Goal: Task Accomplishment & Management: Manage account settings

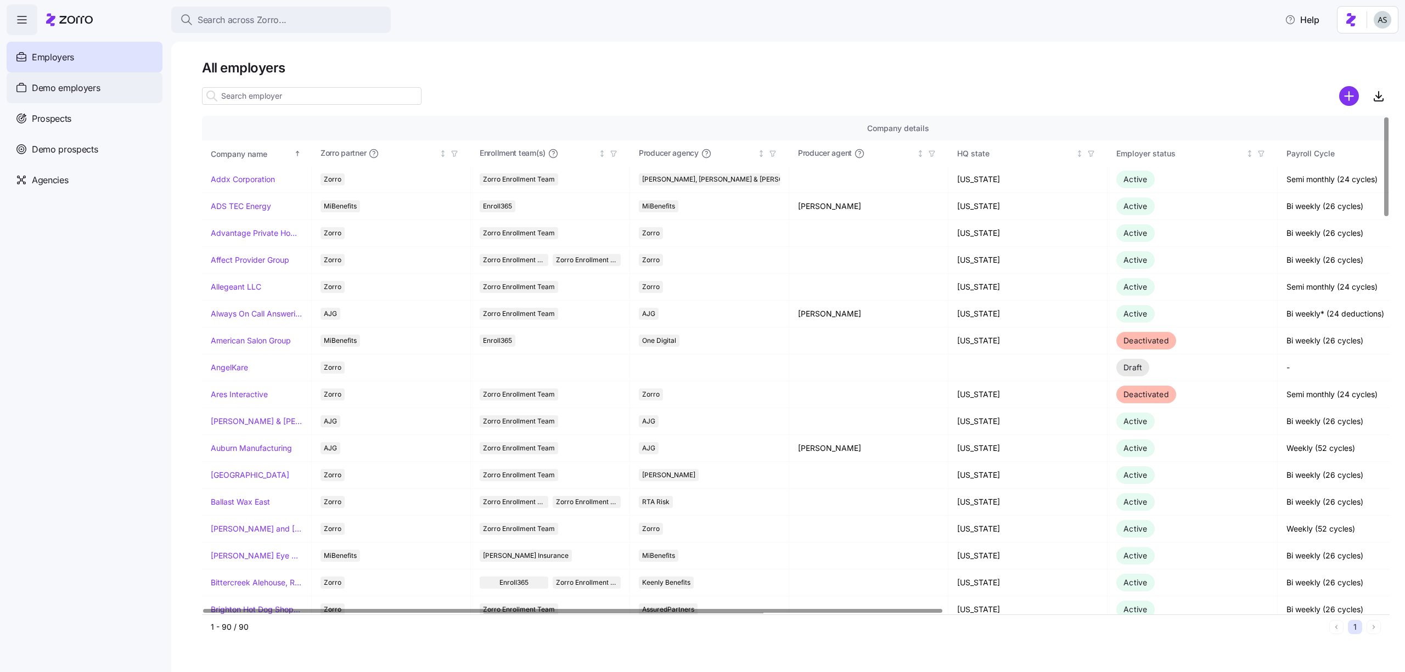
click at [113, 96] on div "Demo employers" at bounding box center [85, 87] width 156 height 31
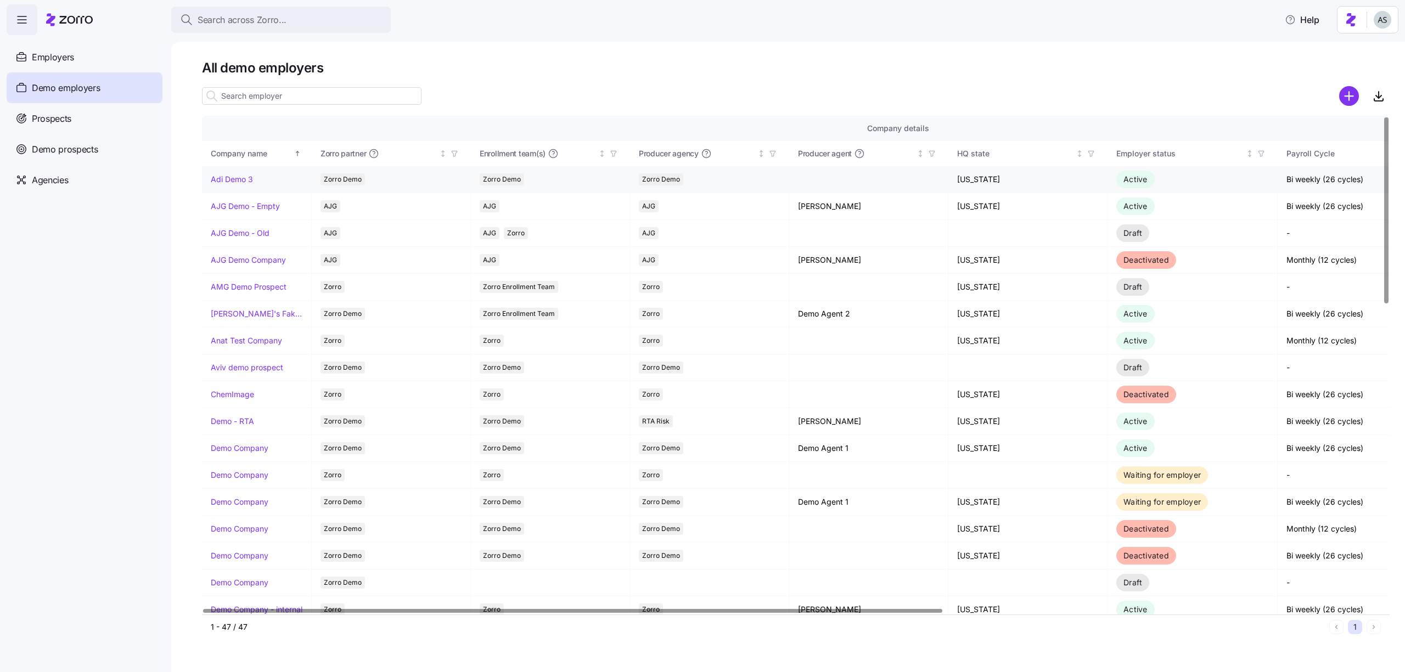
click at [240, 177] on link "Adi Demo 3" at bounding box center [232, 179] width 42 height 11
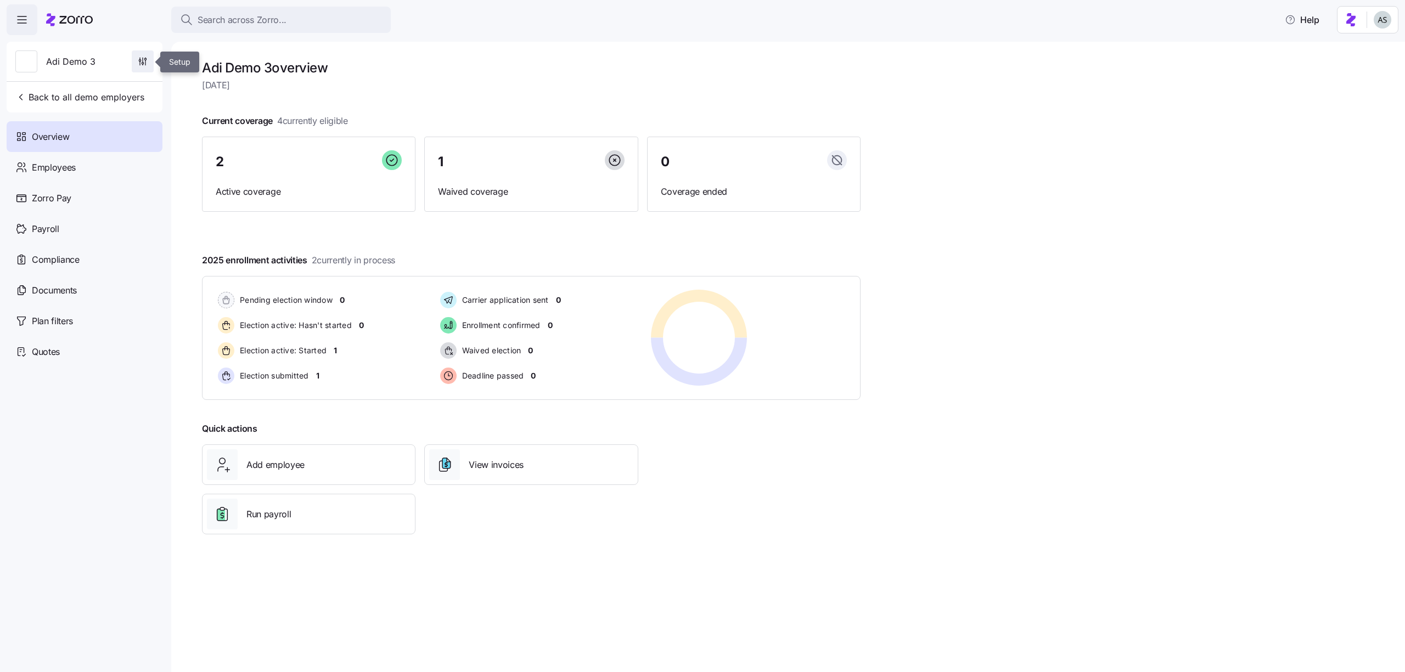
click at [150, 66] on span "button" at bounding box center [142, 61] width 21 height 21
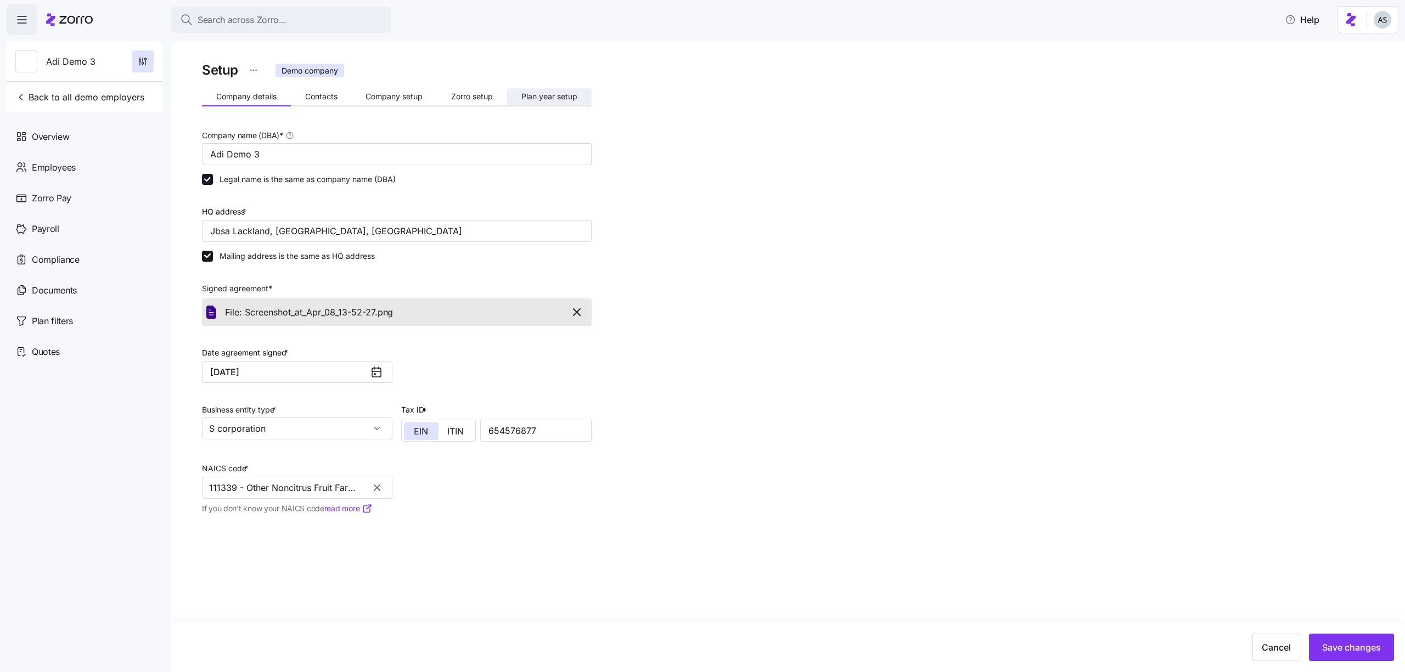
click at [546, 99] on span "Plan year setup" at bounding box center [549, 97] width 56 height 8
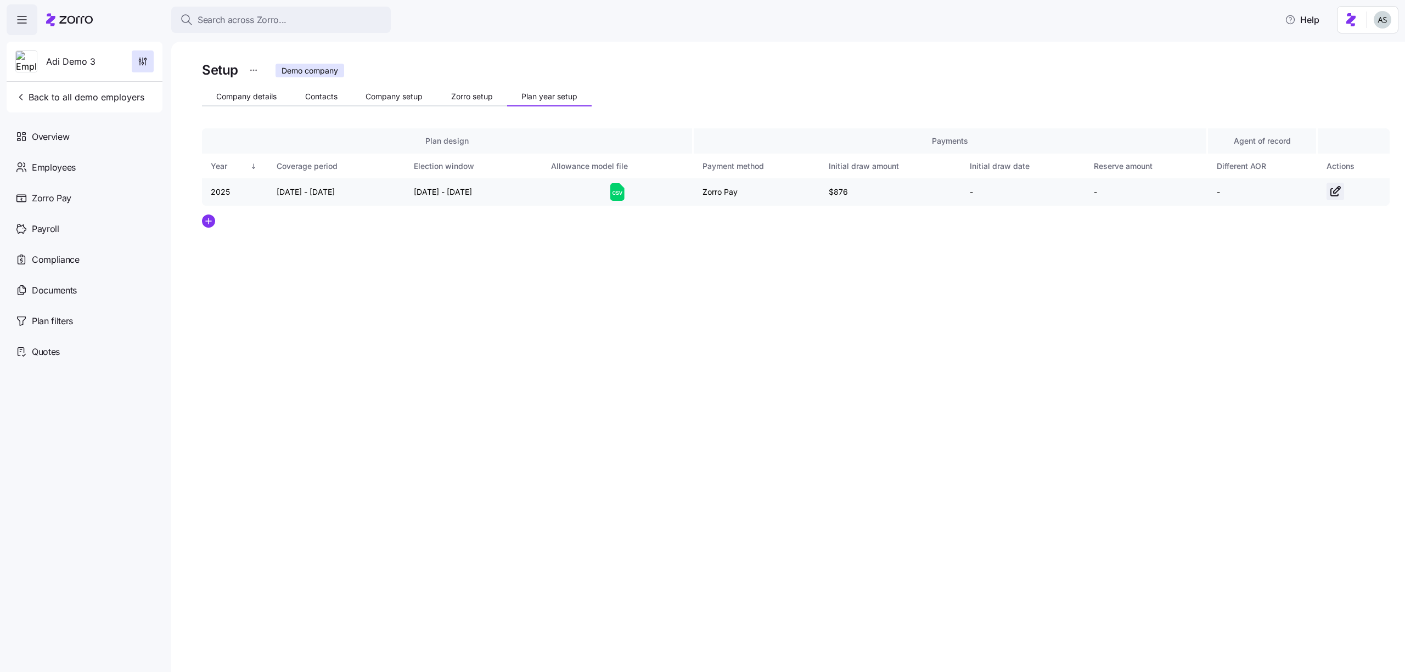
click at [1338, 198] on icon "button" at bounding box center [1335, 191] width 13 height 13
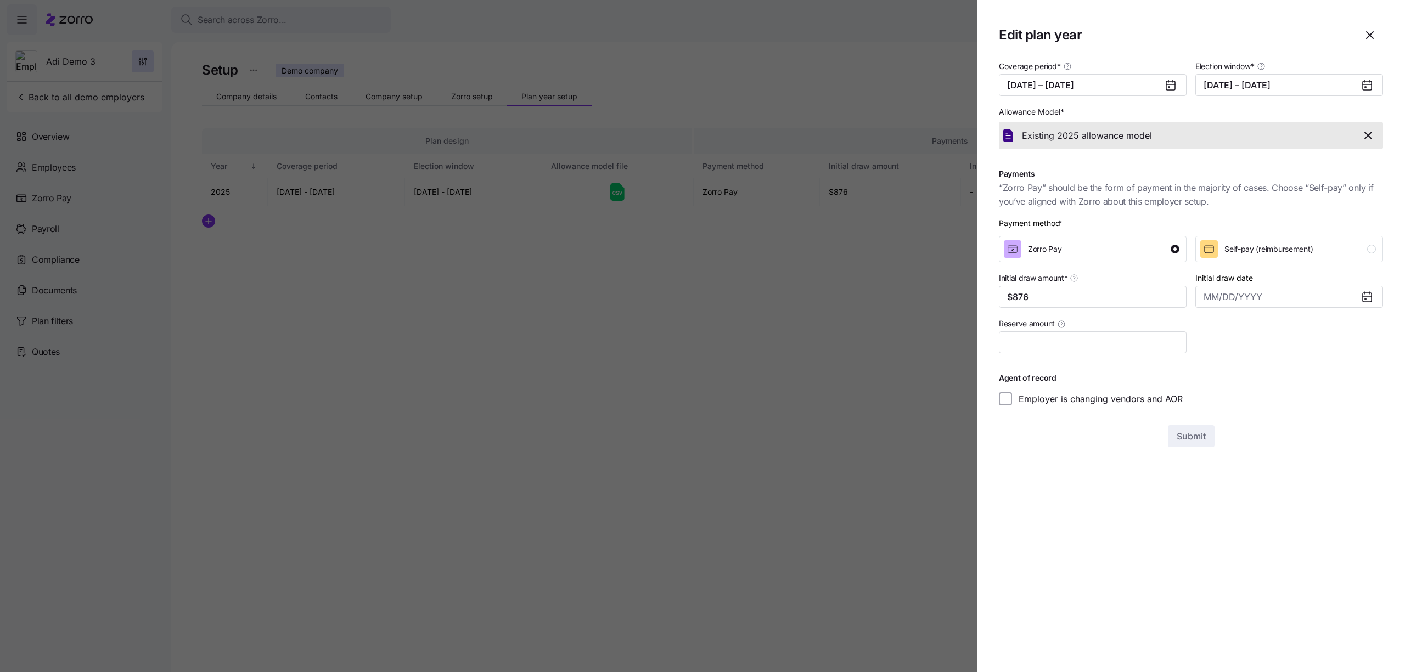
click at [844, 295] on div at bounding box center [702, 336] width 1405 height 672
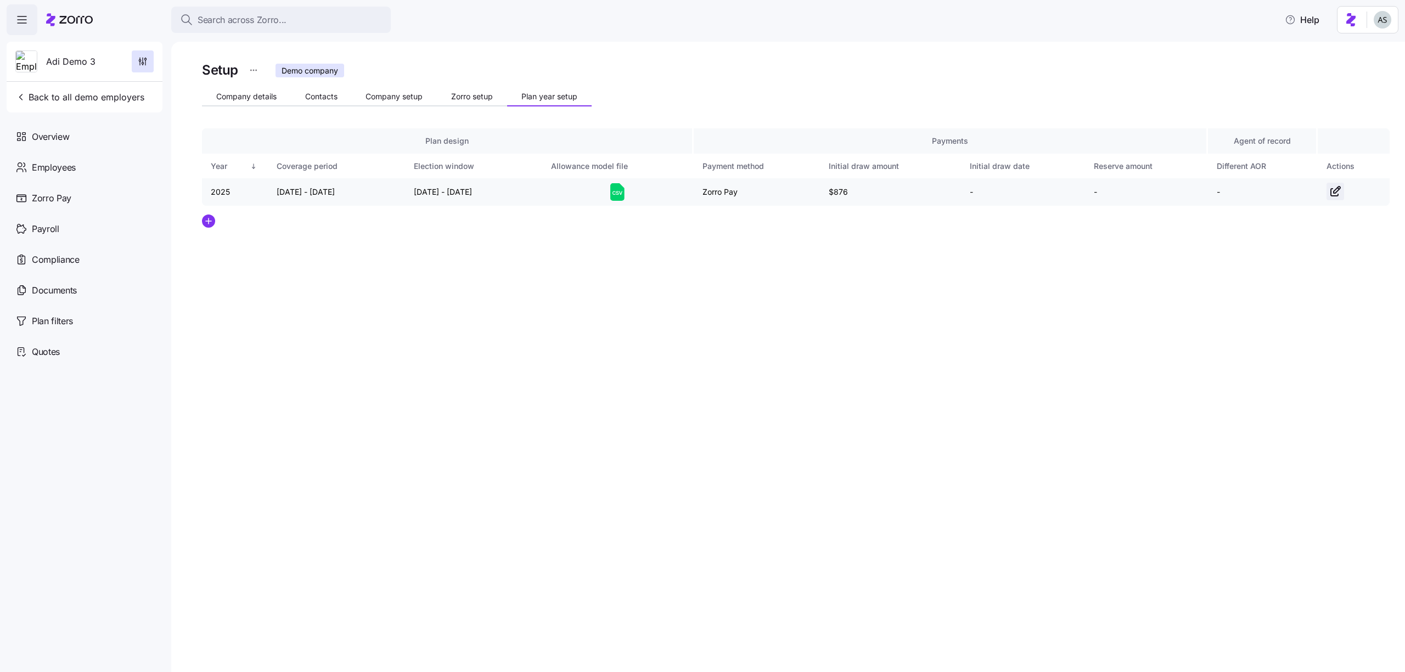
click at [1329, 195] on icon "button" at bounding box center [1335, 191] width 13 height 13
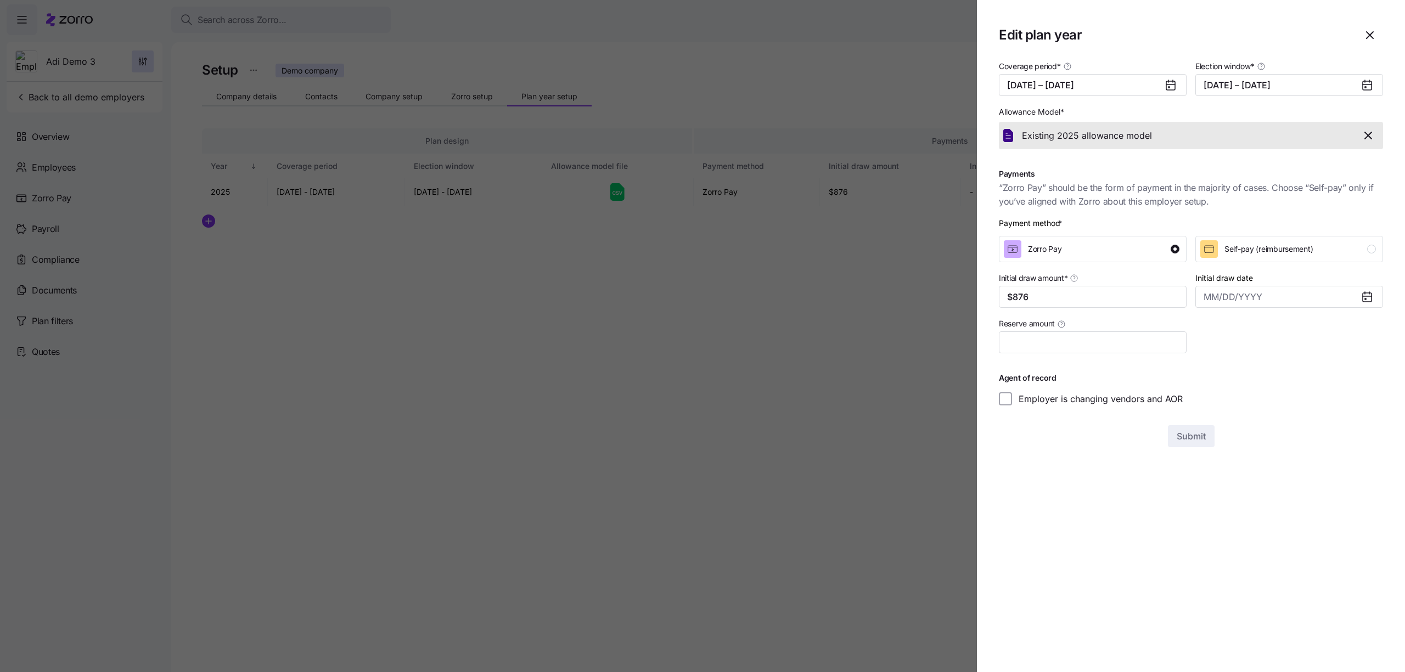
click at [782, 425] on div at bounding box center [702, 336] width 1405 height 672
